Goal: Transaction & Acquisition: Book appointment/travel/reservation

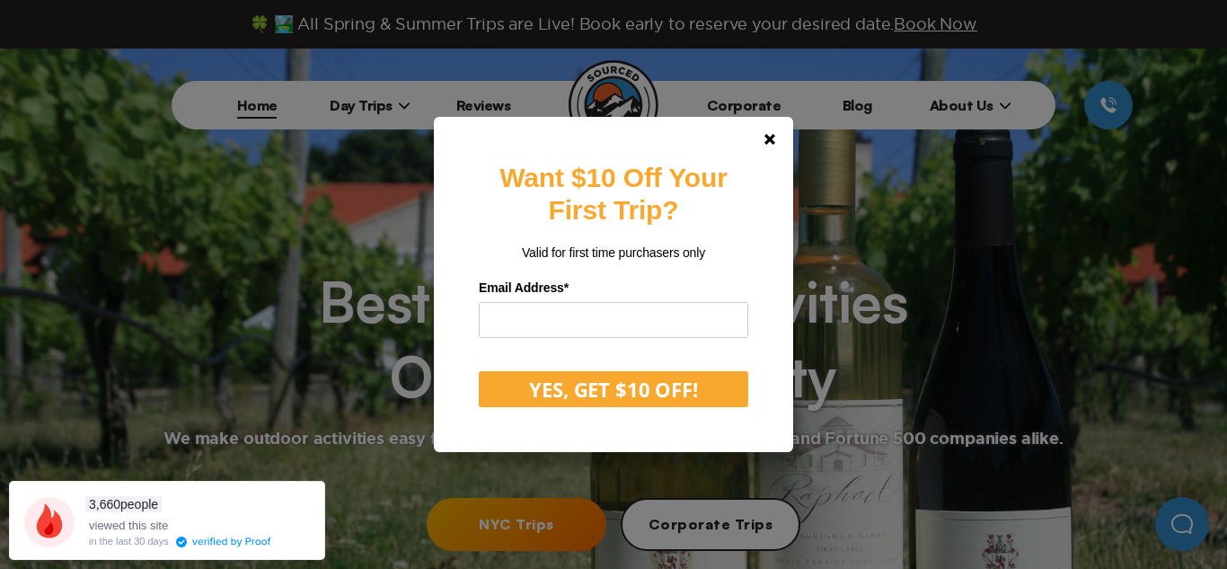
click at [527, 523] on div "Want $10 Off Your First Trip? Valid for first time purchasers only Email Addres…" at bounding box center [613, 284] width 1227 height 569
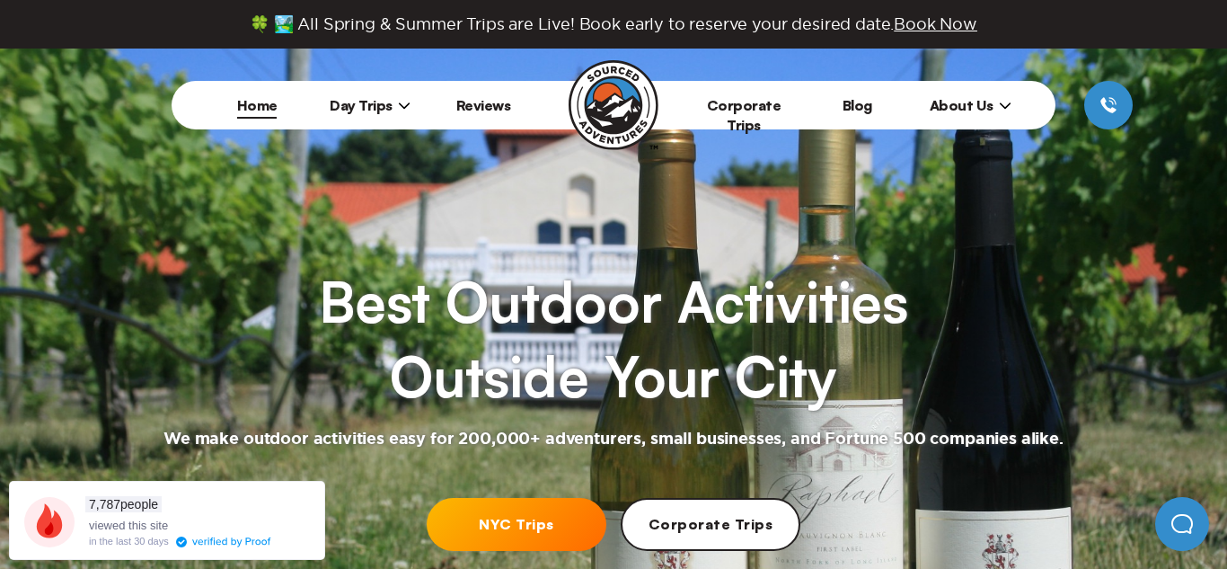
click at [372, 94] on li "Day Trips [US_STATE][GEOGRAPHIC_DATA] [GEOGRAPHIC_DATA] [GEOGRAPHIC_DATA]" at bounding box center [369, 105] width 113 height 49
click at [375, 107] on span "Day Trips" at bounding box center [370, 105] width 81 height 18
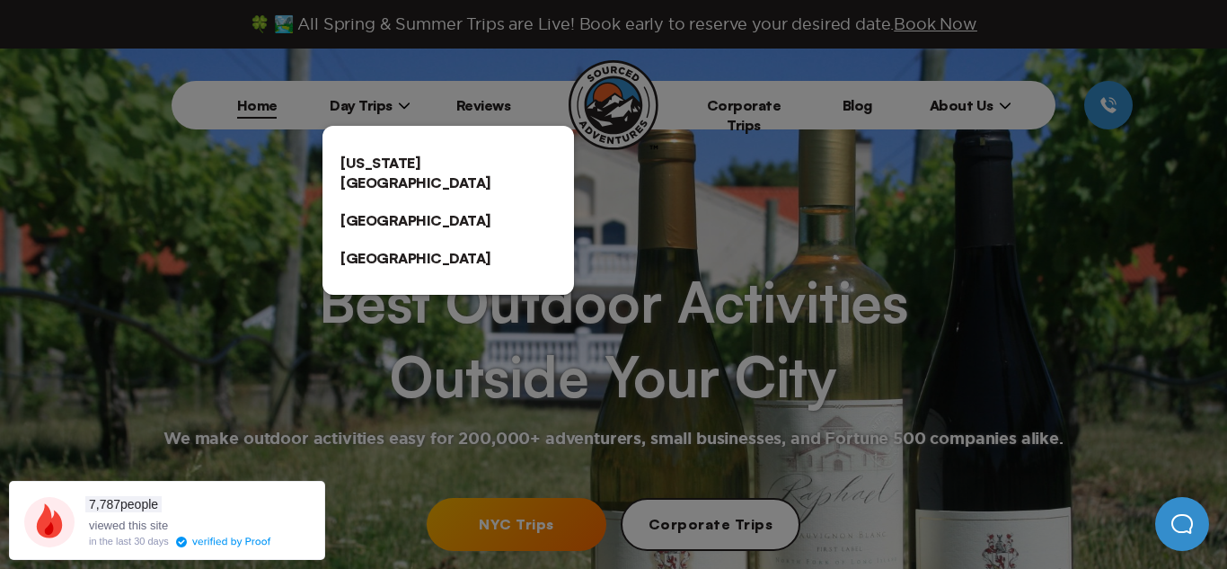
click at [402, 158] on link "[US_STATE][GEOGRAPHIC_DATA]" at bounding box center [447, 172] width 251 height 57
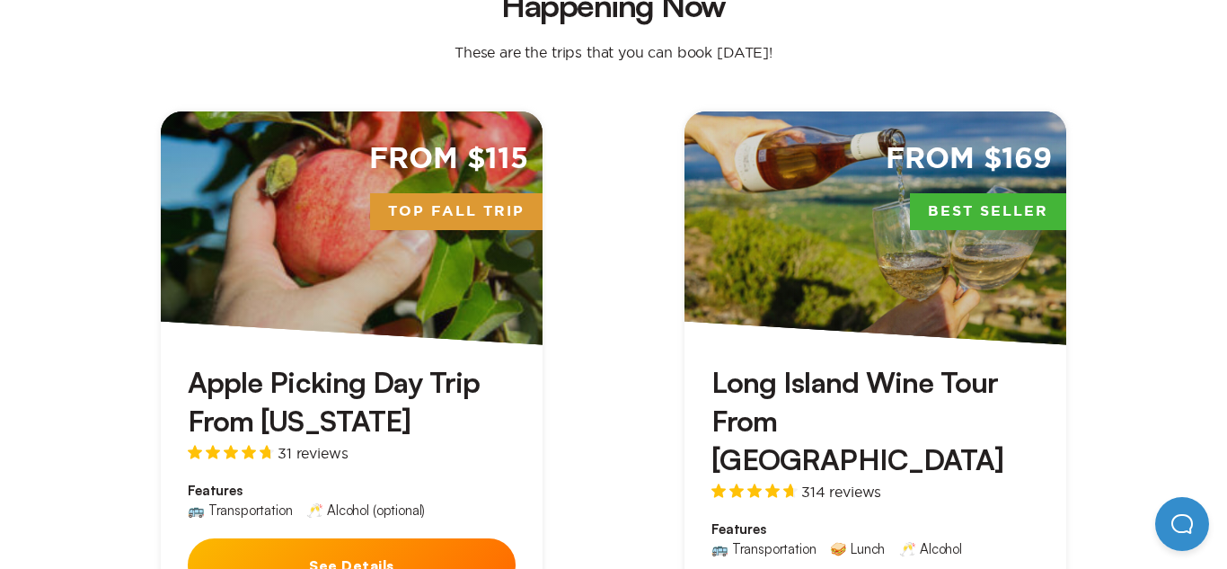
scroll to position [639, 0]
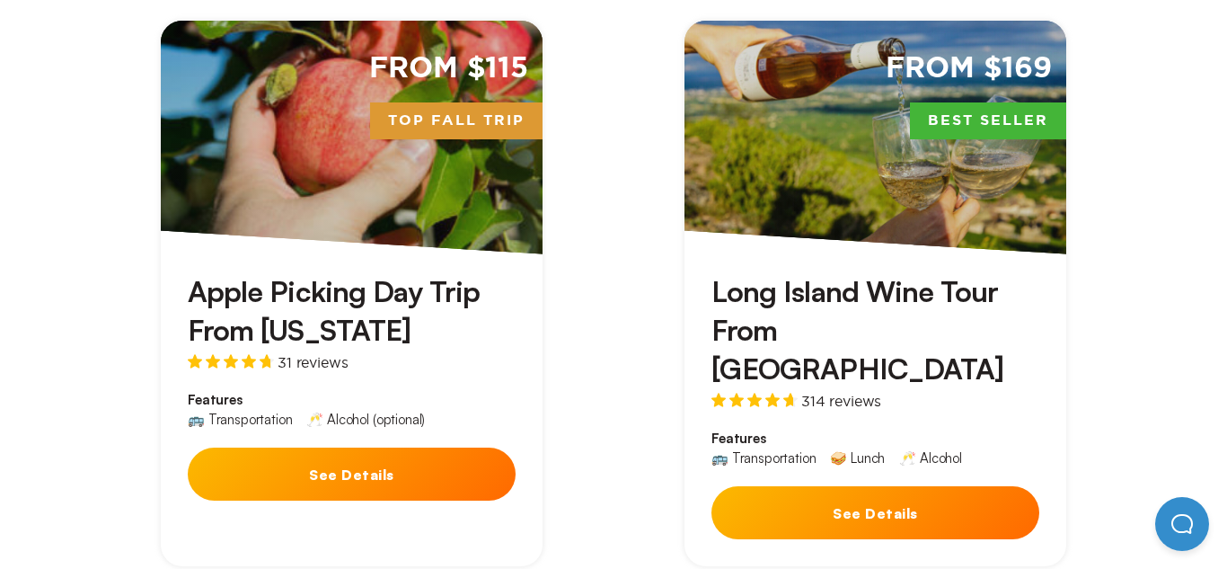
click at [787, 272] on h3 "Long Island Wine Tour From [GEOGRAPHIC_DATA]" at bounding box center [875, 330] width 328 height 117
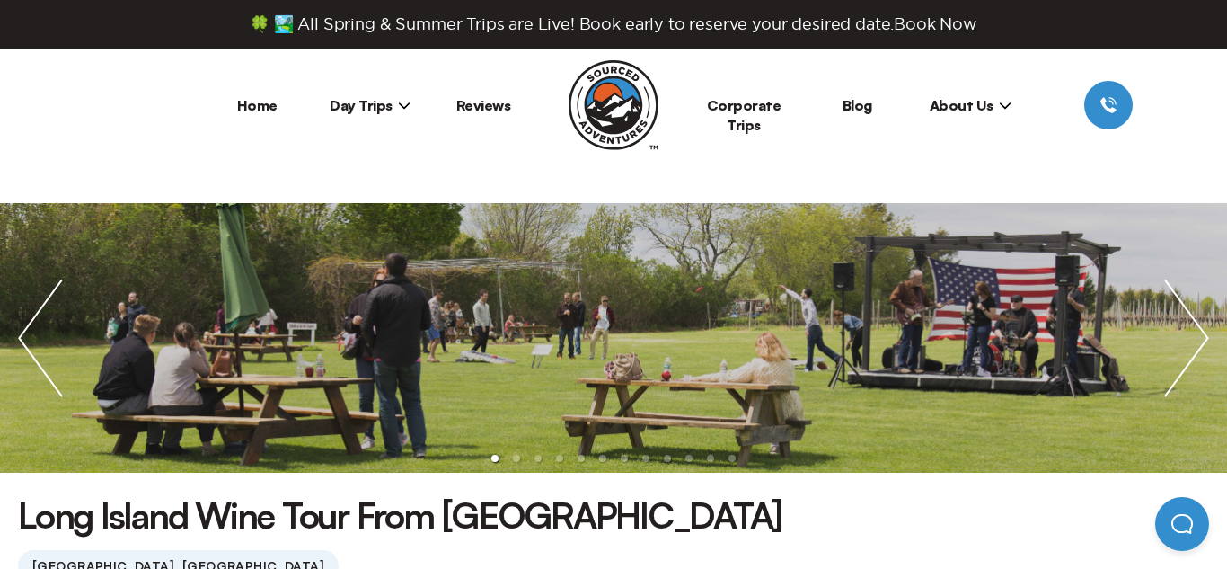
scroll to position [9, 0]
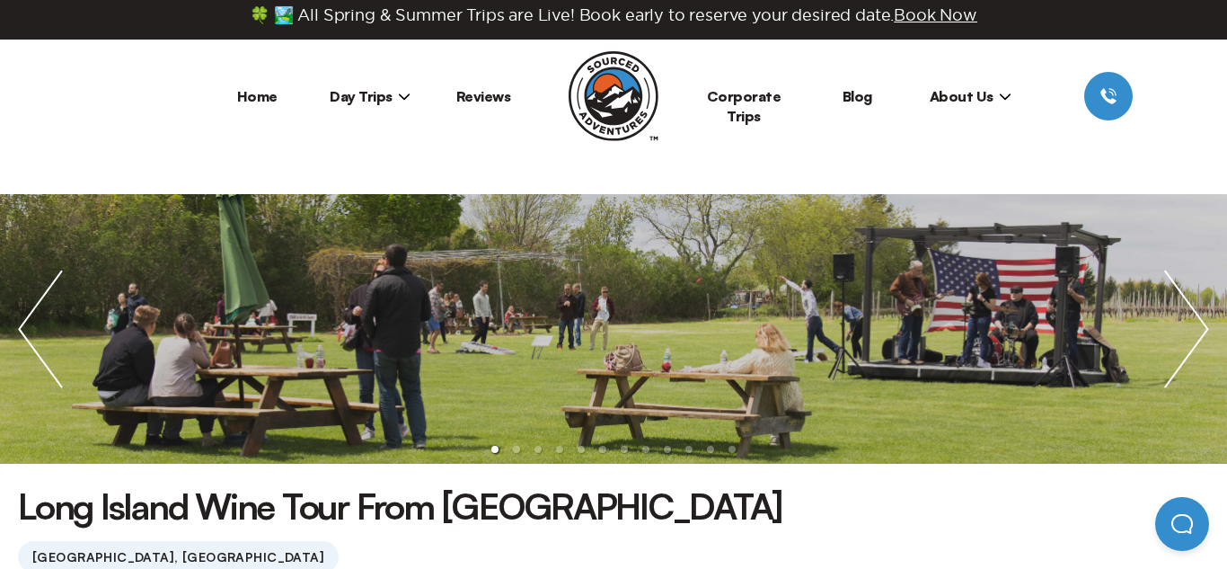
click at [1189, 327] on img "next slide / item" at bounding box center [1186, 328] width 81 height 269
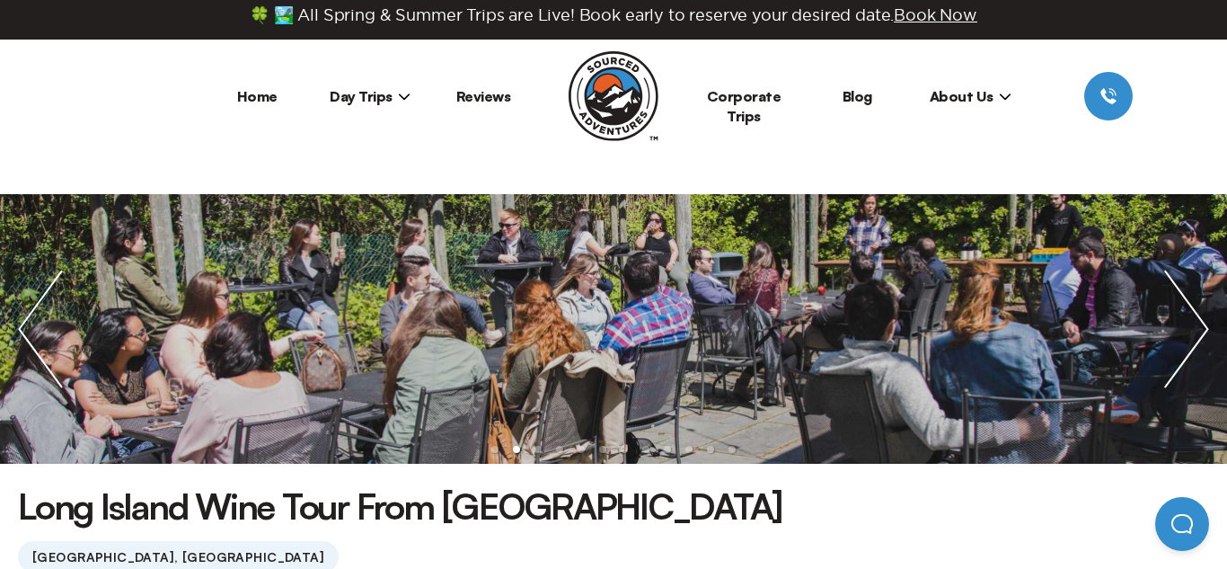
click at [1189, 328] on img "next slide / item" at bounding box center [1186, 328] width 81 height 269
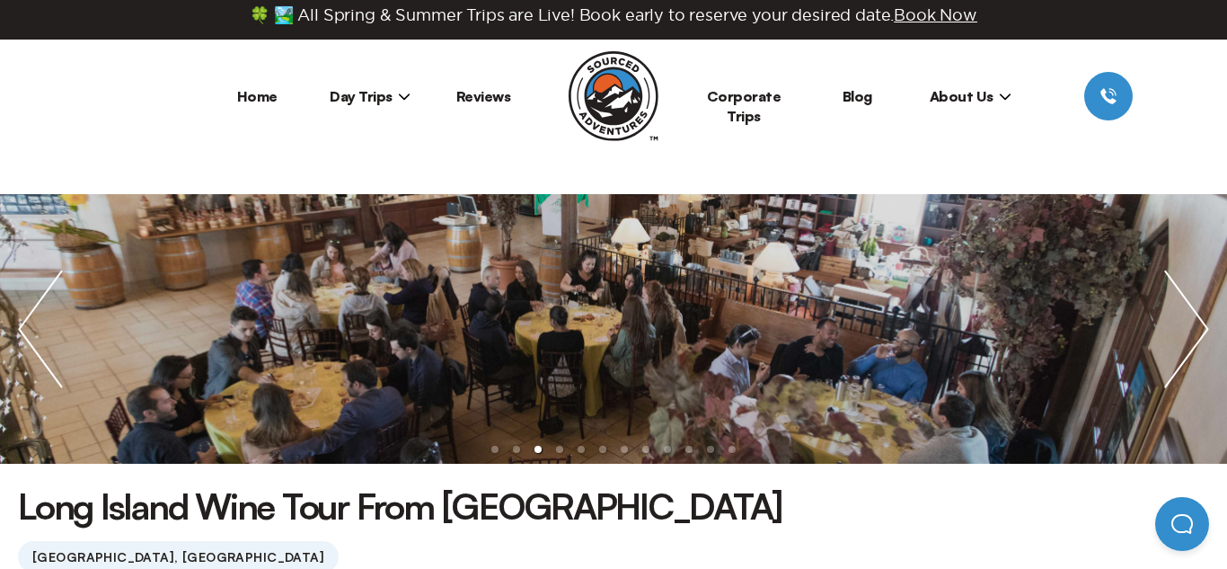
click at [1189, 328] on img "next slide / item" at bounding box center [1186, 328] width 81 height 269
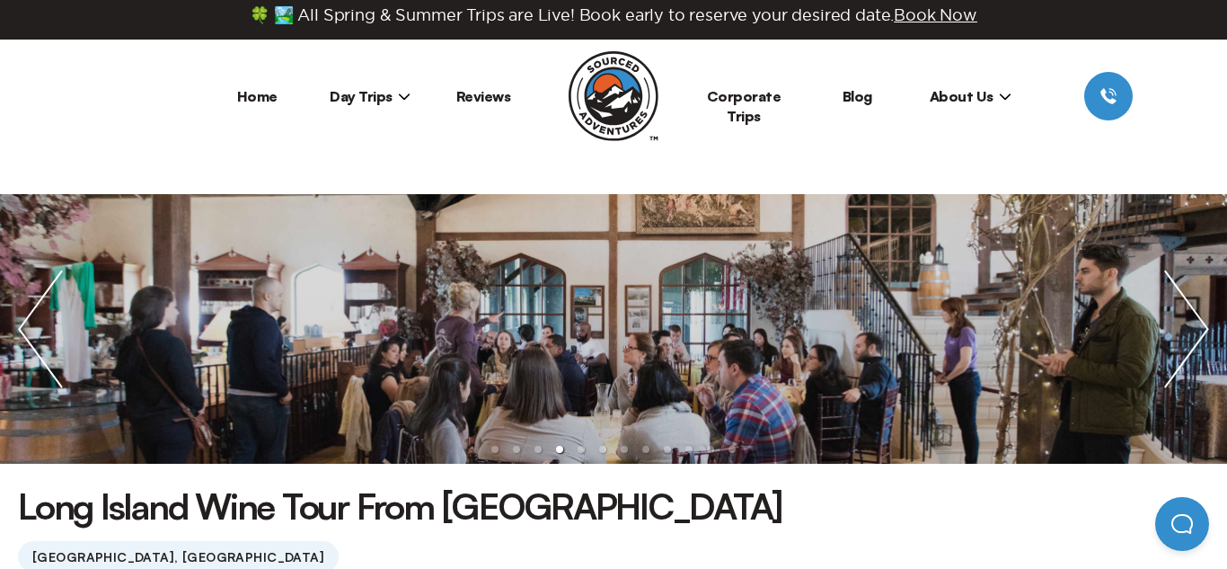
click at [1189, 328] on img "next slide / item" at bounding box center [1186, 328] width 81 height 269
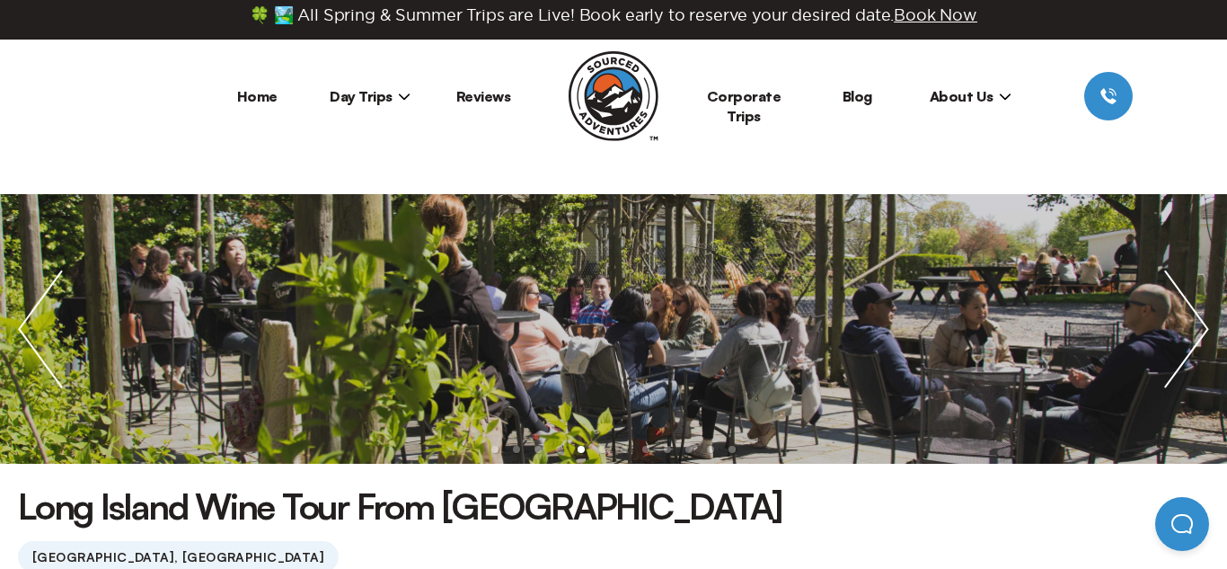
click at [1189, 328] on img "next slide / item" at bounding box center [1186, 328] width 81 height 269
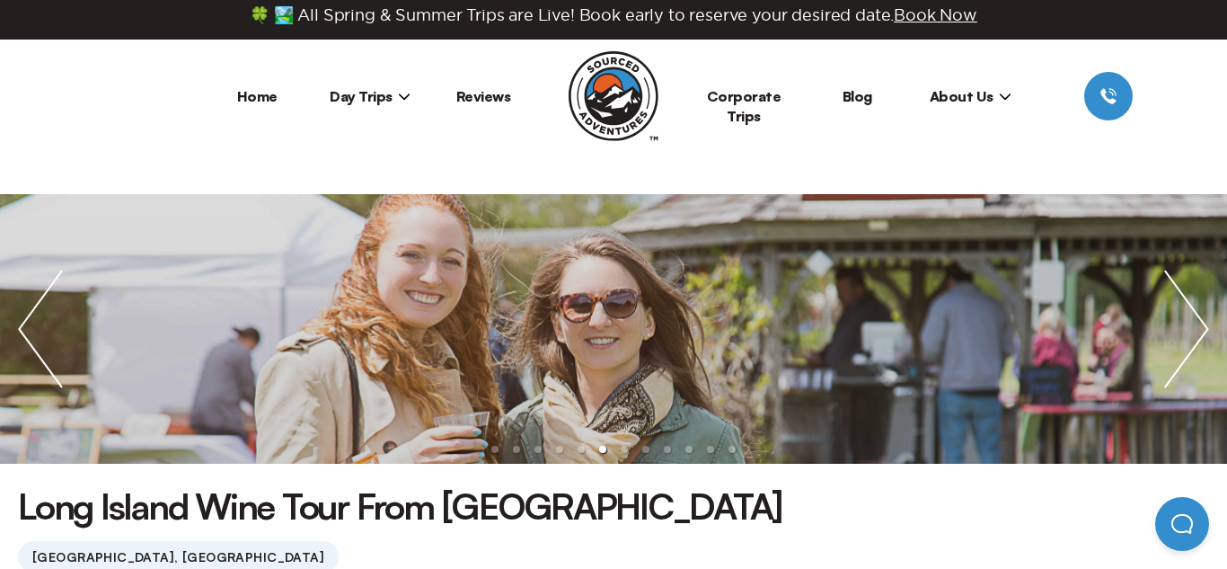
click at [1189, 328] on img "next slide / item" at bounding box center [1186, 328] width 81 height 269
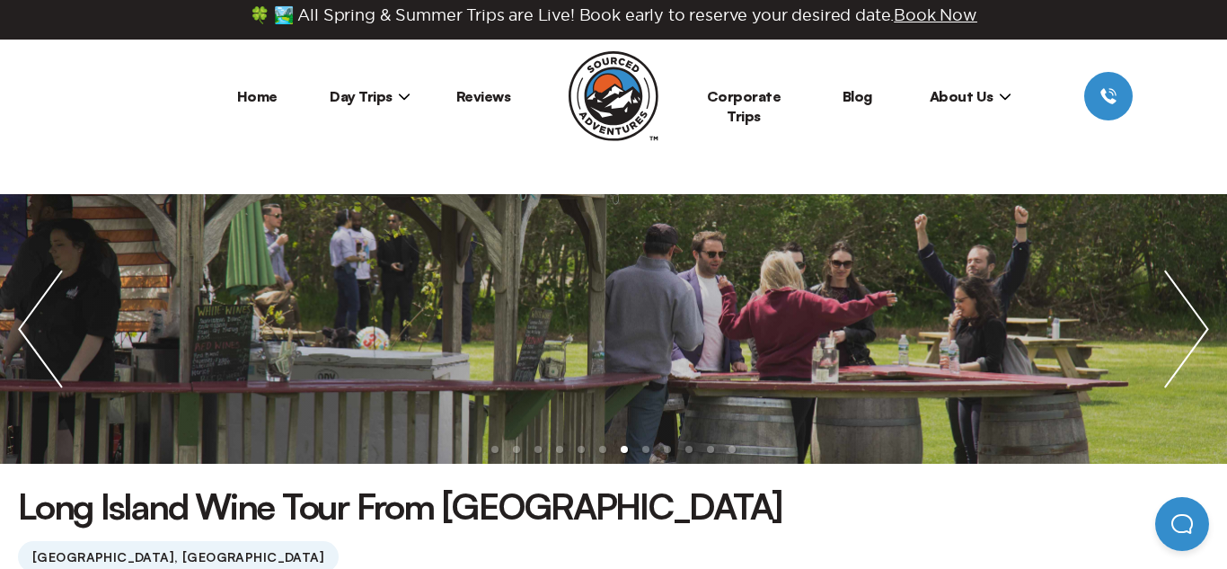
click at [1189, 328] on img "next slide / item" at bounding box center [1186, 328] width 81 height 269
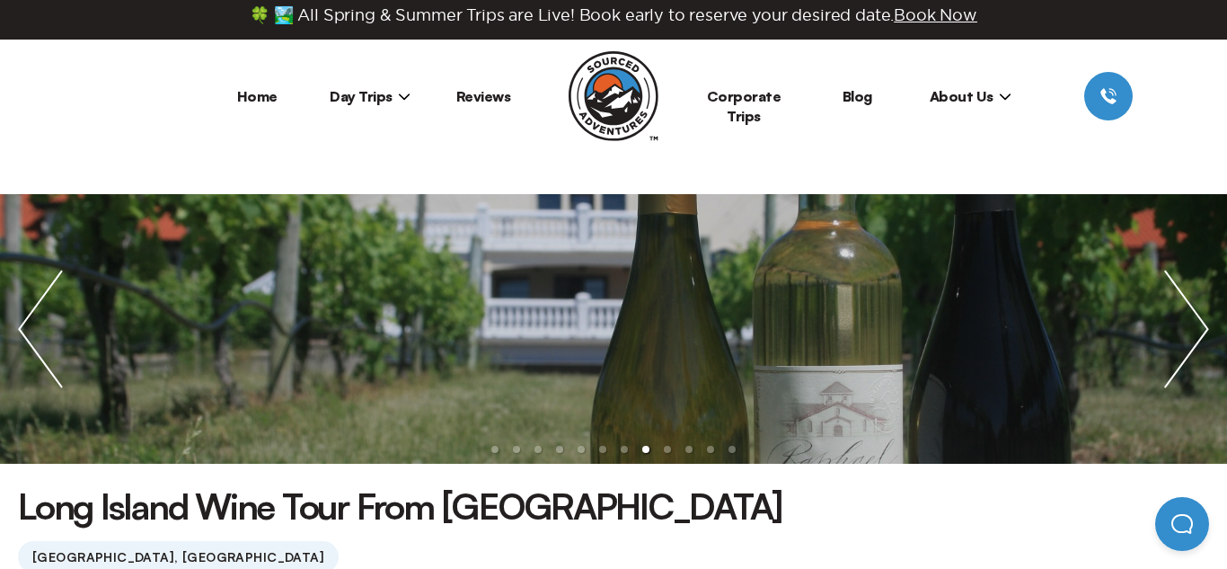
click at [1189, 328] on img "next slide / item" at bounding box center [1186, 328] width 81 height 269
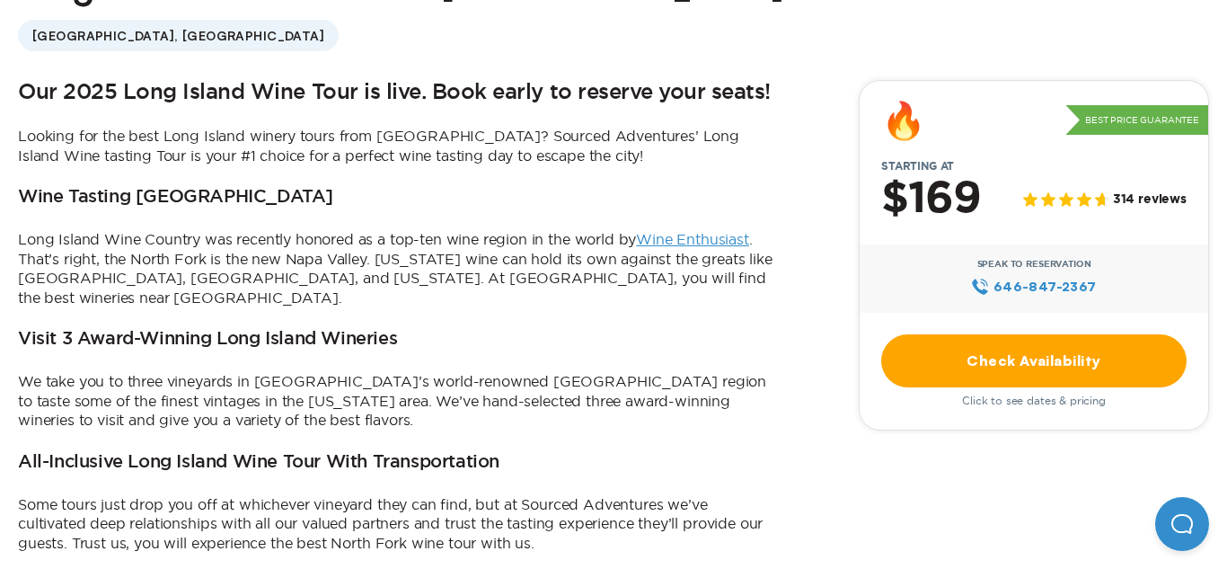
scroll to position [579, 0]
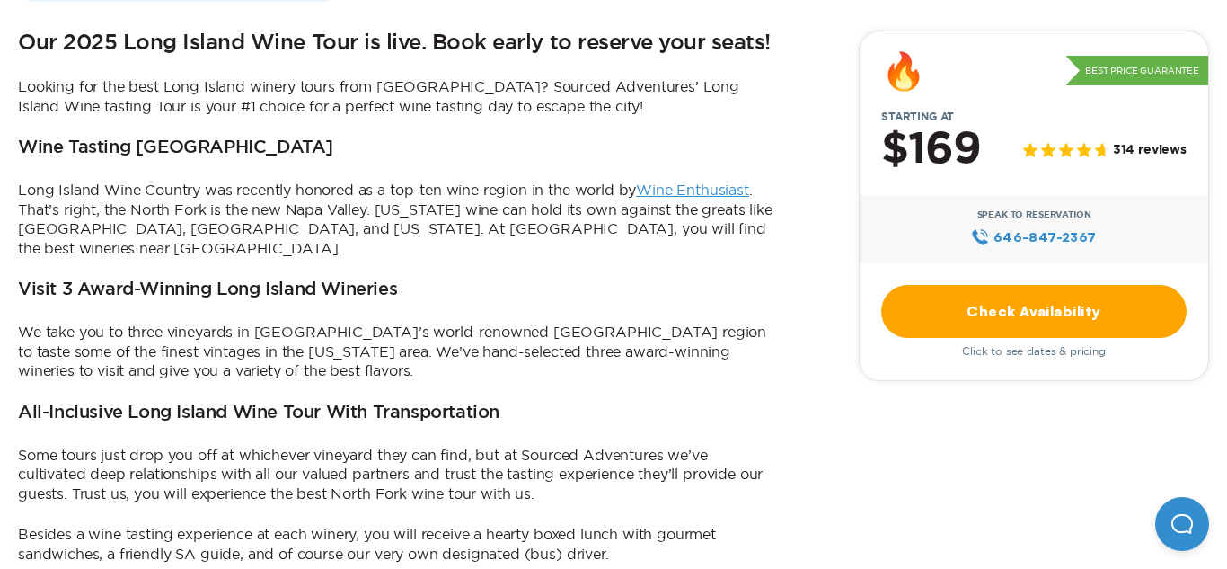
click at [1063, 319] on link "Check Availability" at bounding box center [1033, 311] width 305 height 53
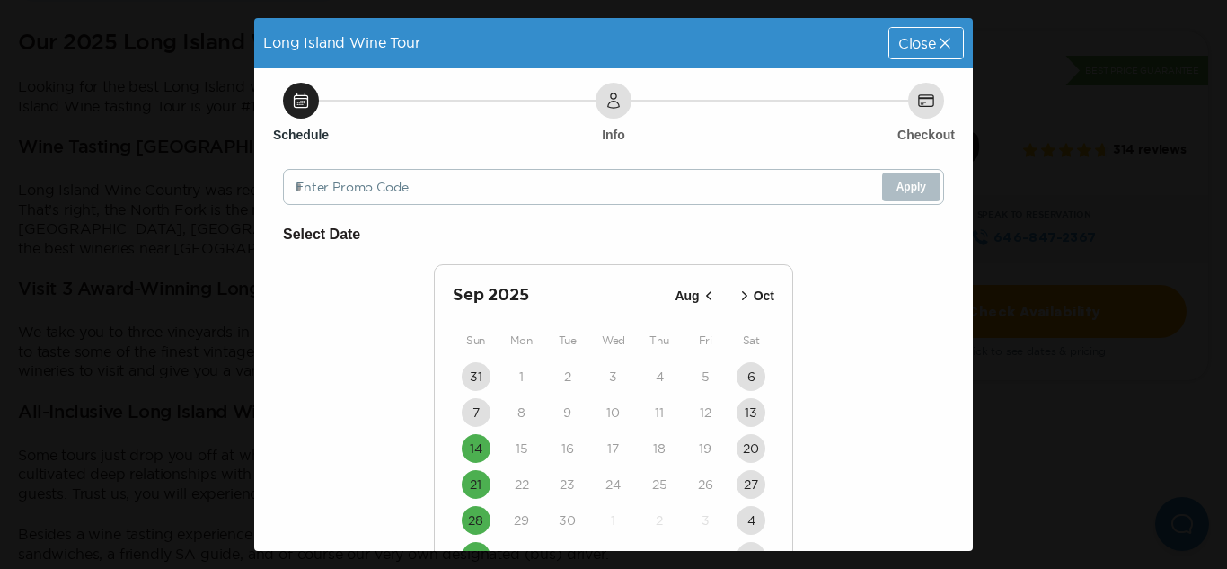
click at [927, 50] on span "Close" at bounding box center [917, 43] width 38 height 14
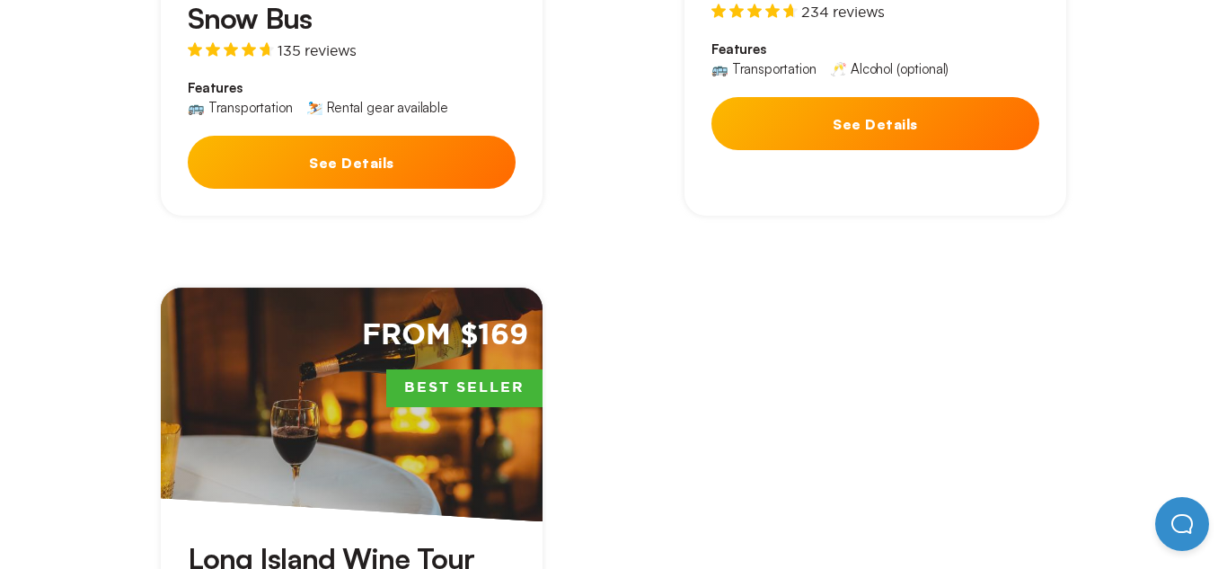
scroll to position [4990, 0]
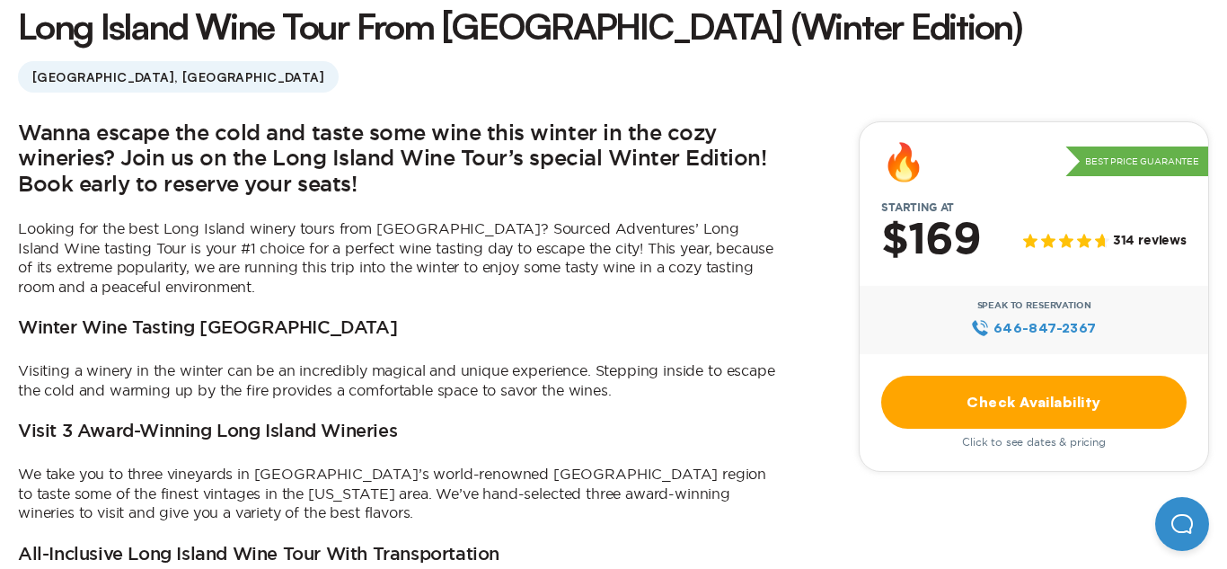
scroll to position [490, 0]
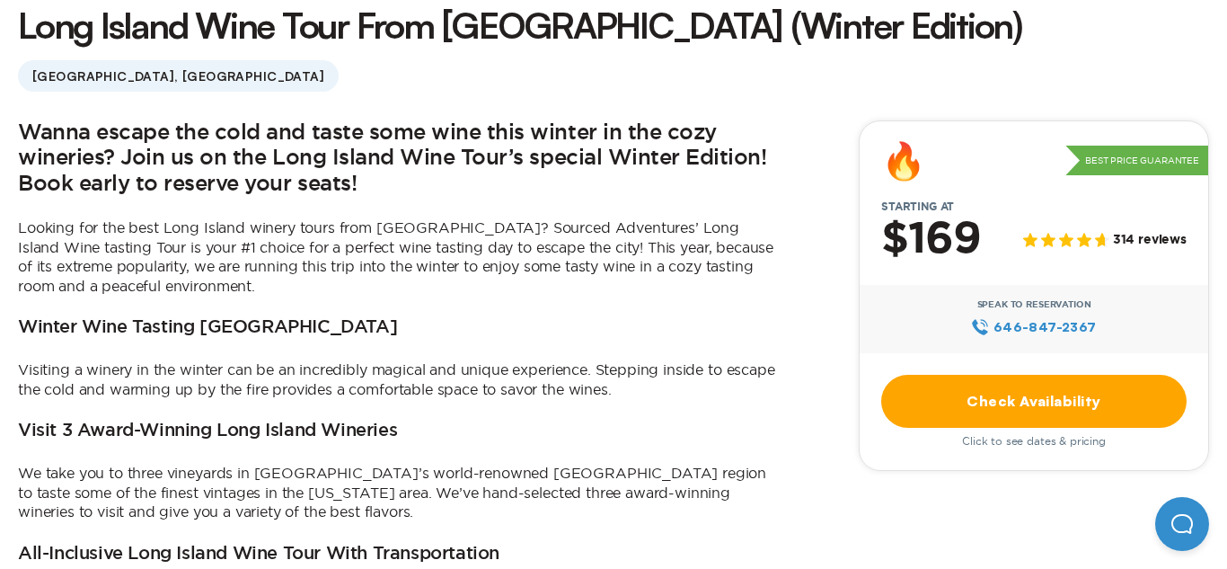
click at [1080, 417] on link "Check Availability" at bounding box center [1033, 401] width 305 height 53
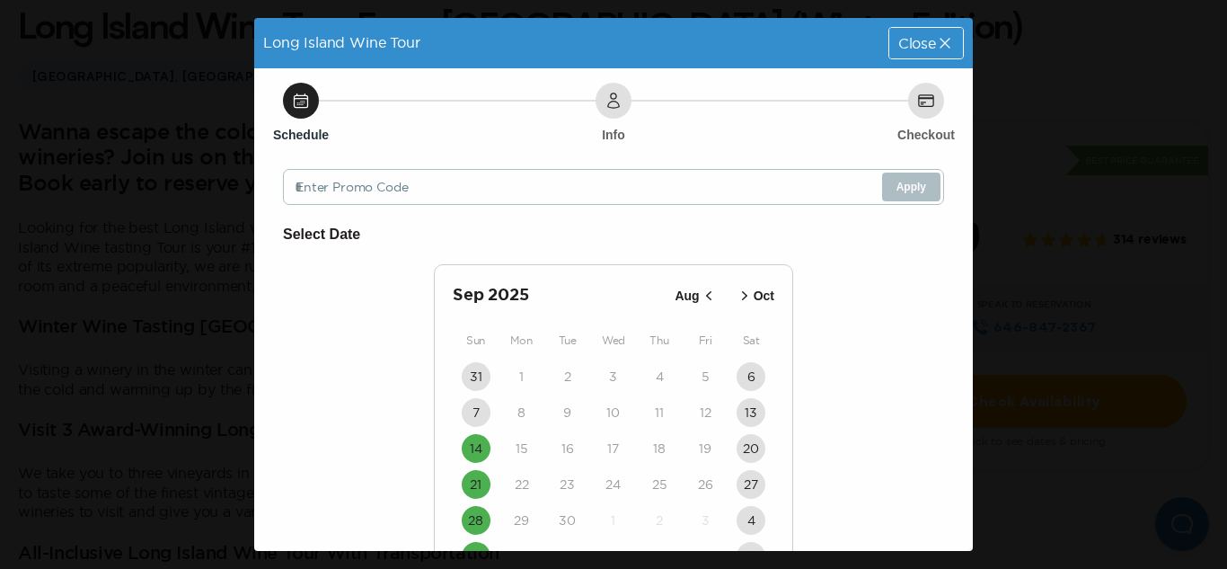
click at [948, 46] on icon at bounding box center [944, 43] width 10 height 10
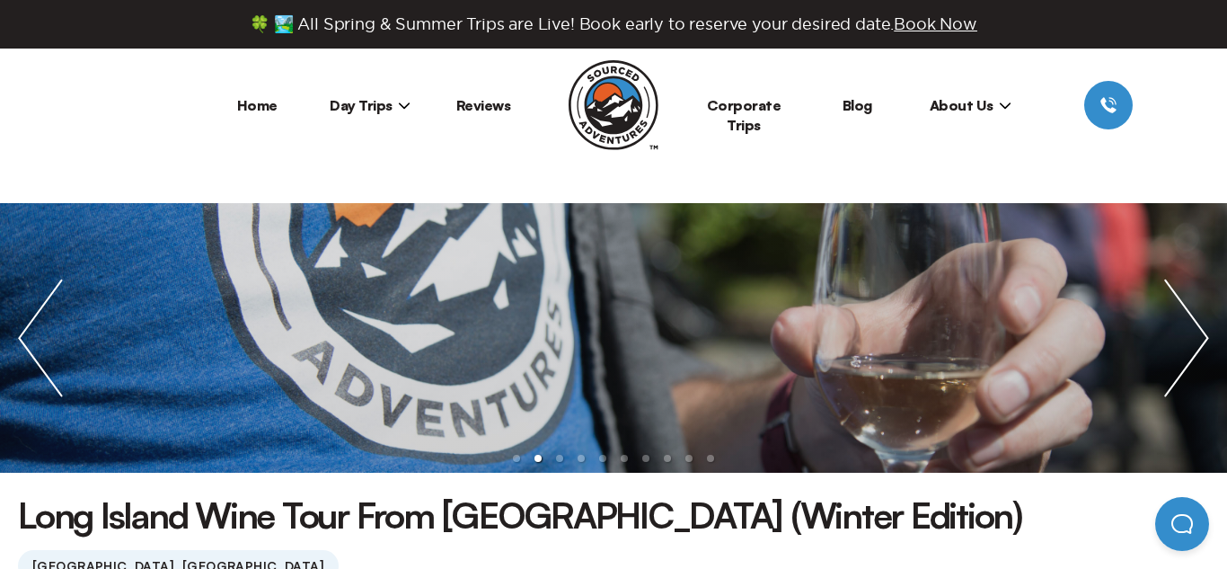
scroll to position [490, 0]
